Goal: Task Accomplishment & Management: Use online tool/utility

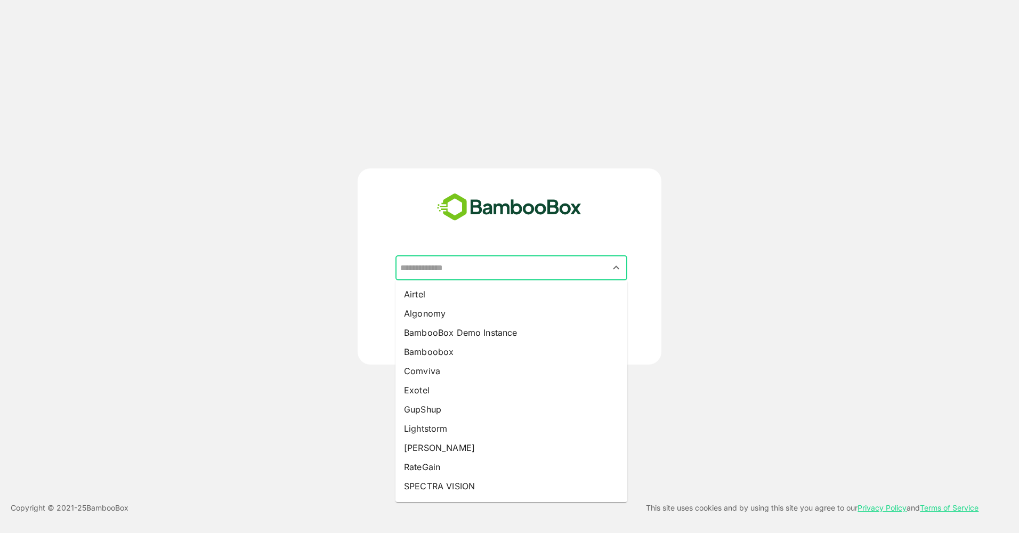
click at [475, 269] on input "text" at bounding box center [511, 268] width 228 height 20
click at [477, 295] on li "Airtel" at bounding box center [511, 294] width 232 height 19
type input "******"
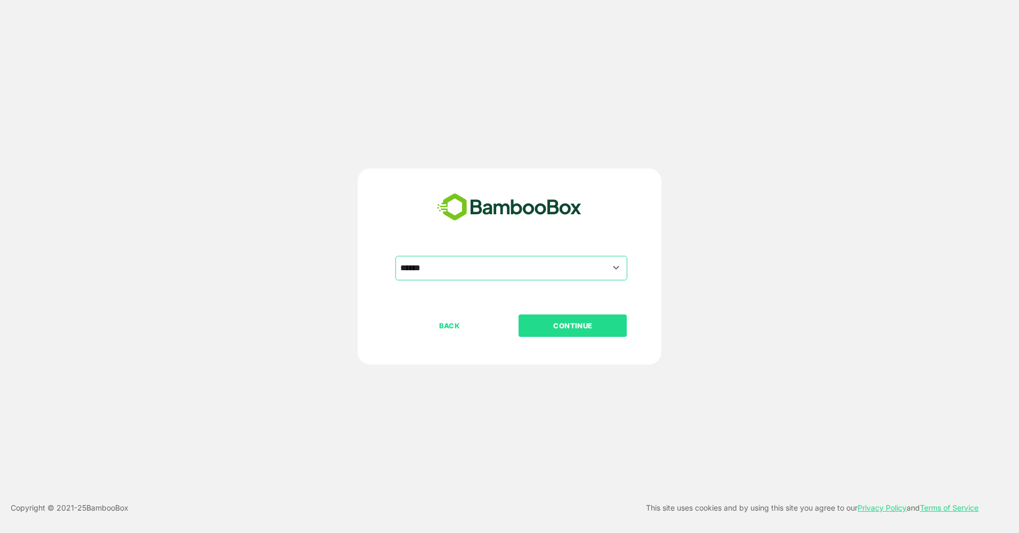
click at [550, 316] on button "CONTINUE" at bounding box center [572, 325] width 108 height 22
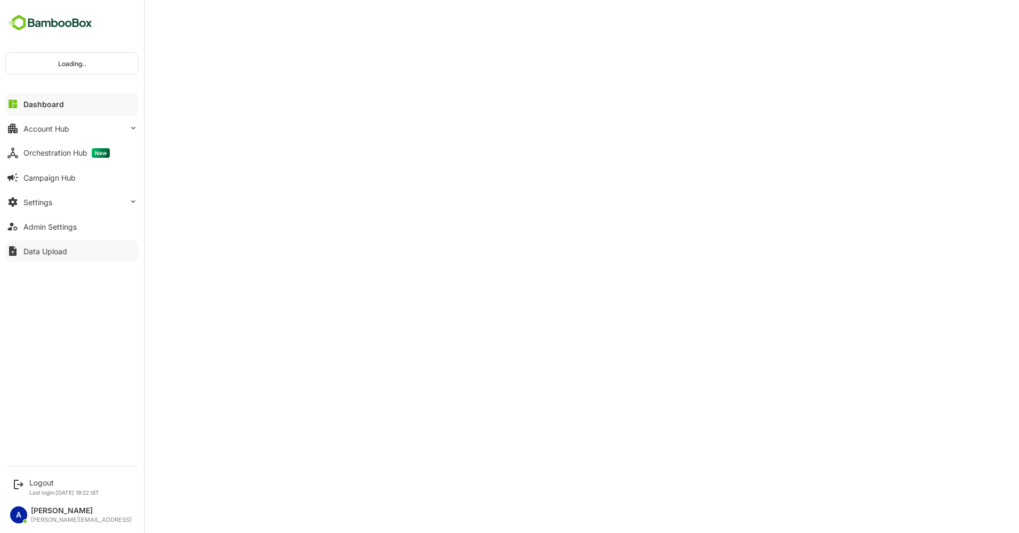
click at [39, 250] on div "Data Upload" at bounding box center [45, 251] width 44 height 9
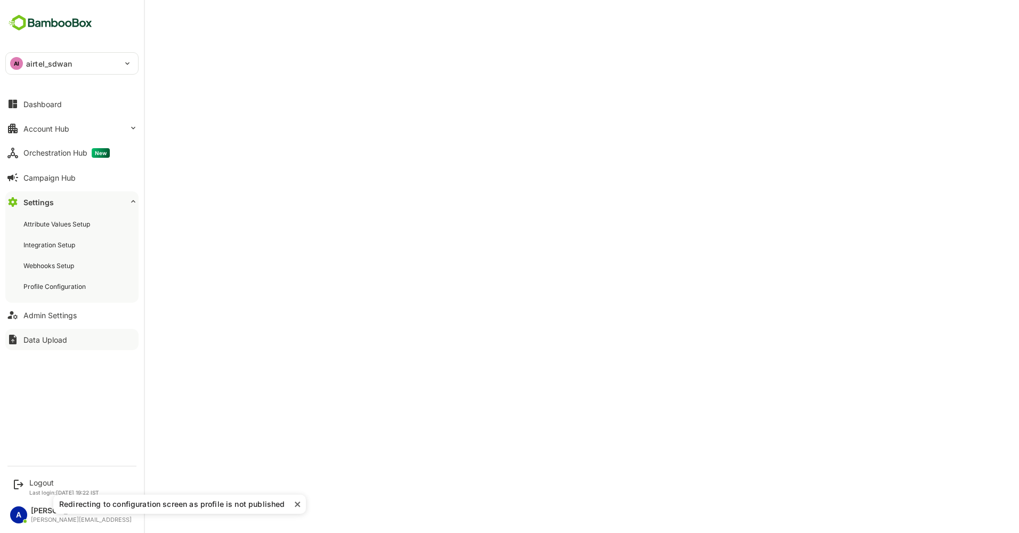
click at [58, 339] on div "Data Upload" at bounding box center [45, 339] width 44 height 9
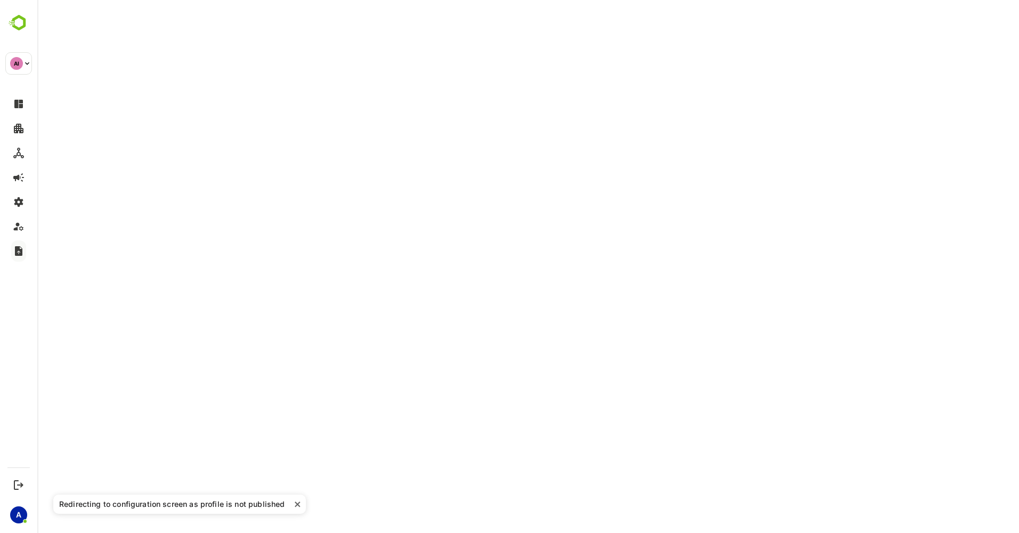
click at [295, 507] on icon "close" at bounding box center [297, 504] width 7 height 9
